Goal: Task Accomplishment & Management: Use online tool/utility

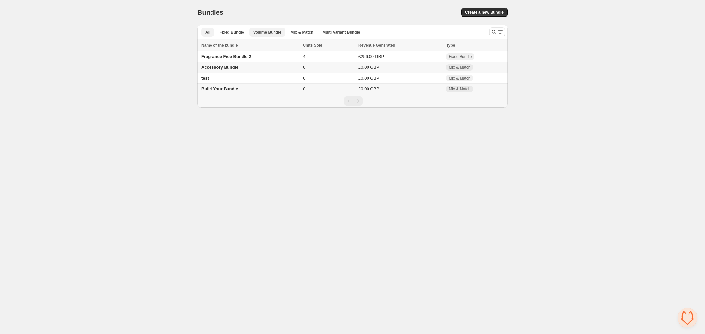
click at [260, 29] on button "Volume Bundle" at bounding box center [267, 32] width 36 height 9
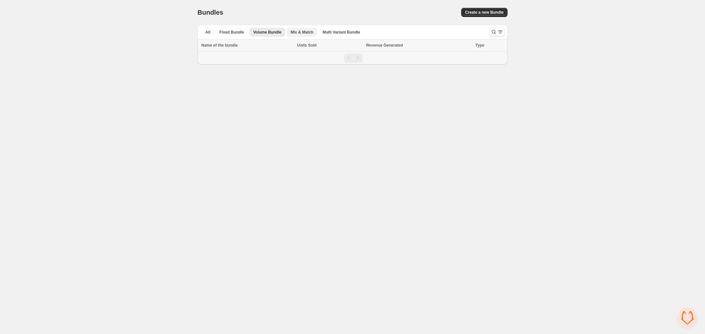
click at [293, 34] on span "Mix & Match" at bounding box center [301, 32] width 23 height 5
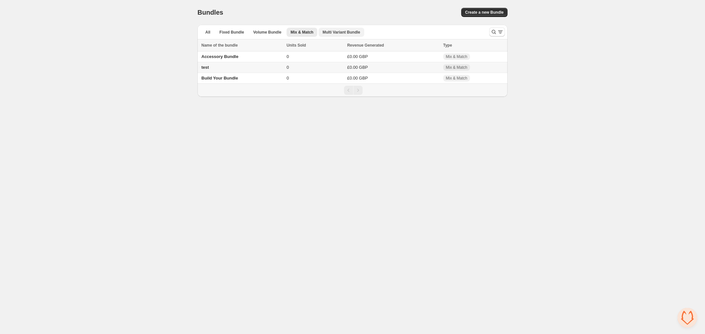
click at [322, 32] on span "Multi Variant Bundle" at bounding box center [341, 32] width 38 height 5
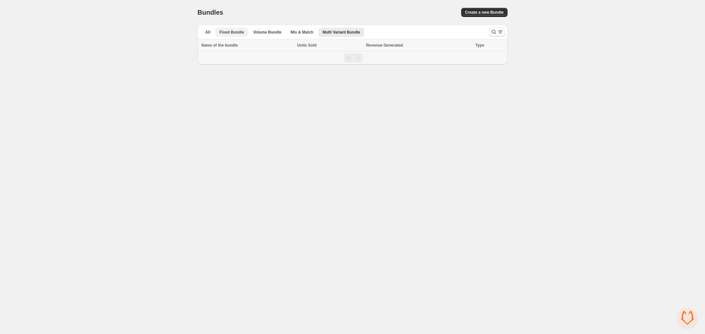
click at [240, 31] on span "Fixed Bundle" at bounding box center [231, 32] width 24 height 5
click at [257, 31] on span "Volume Bundle" at bounding box center [267, 32] width 28 height 5
click at [238, 32] on span "Fixed Bundle" at bounding box center [231, 32] width 24 height 5
click at [228, 58] on span "Fragrance Free Bundle 2" at bounding box center [226, 56] width 50 height 5
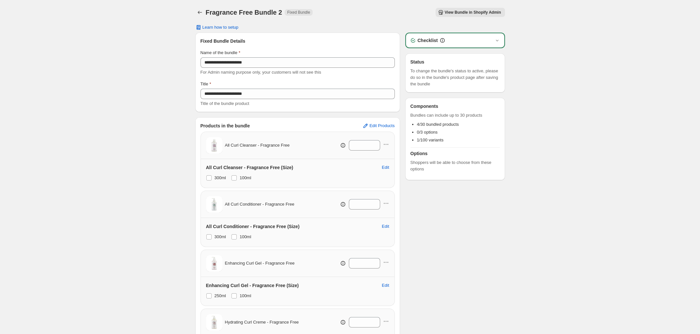
scroll to position [41, 0]
